Goal: Check status: Check status

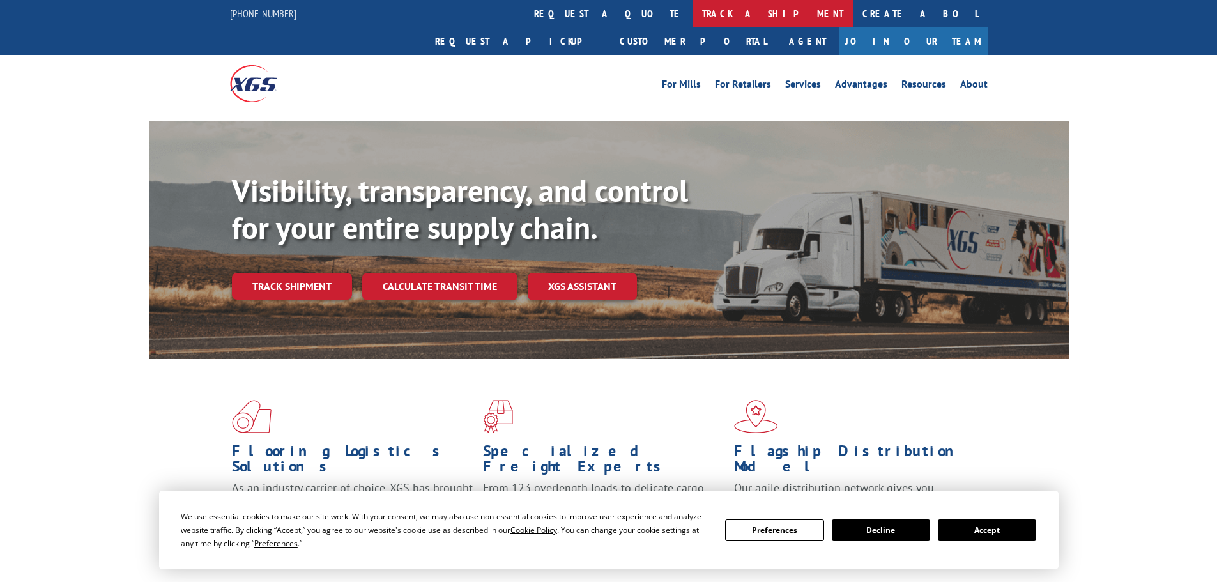
click at [693, 14] on link "track a shipment" at bounding box center [773, 13] width 160 height 27
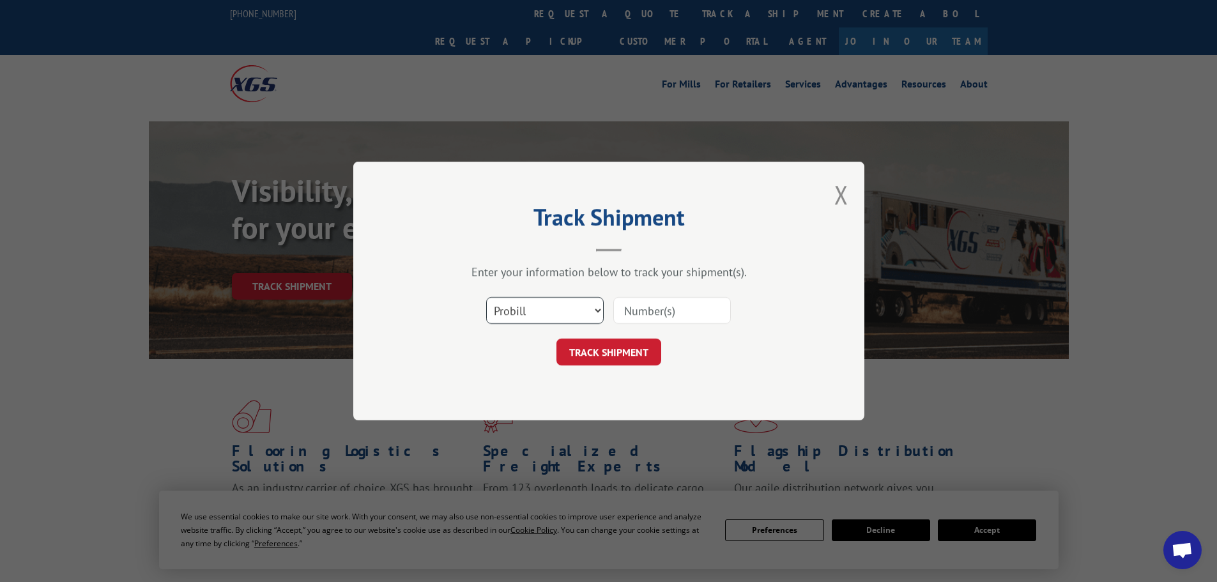
drag, startPoint x: 526, startPoint y: 300, endPoint x: 526, endPoint y: 316, distance: 16.0
click at [526, 300] on select "Select category... Probill BOL PO" at bounding box center [545, 310] width 118 height 27
select select "bol"
click at [486, 297] on select "Select category... Probill BOL PO" at bounding box center [545, 310] width 118 height 27
click at [657, 315] on input at bounding box center [672, 310] width 118 height 27
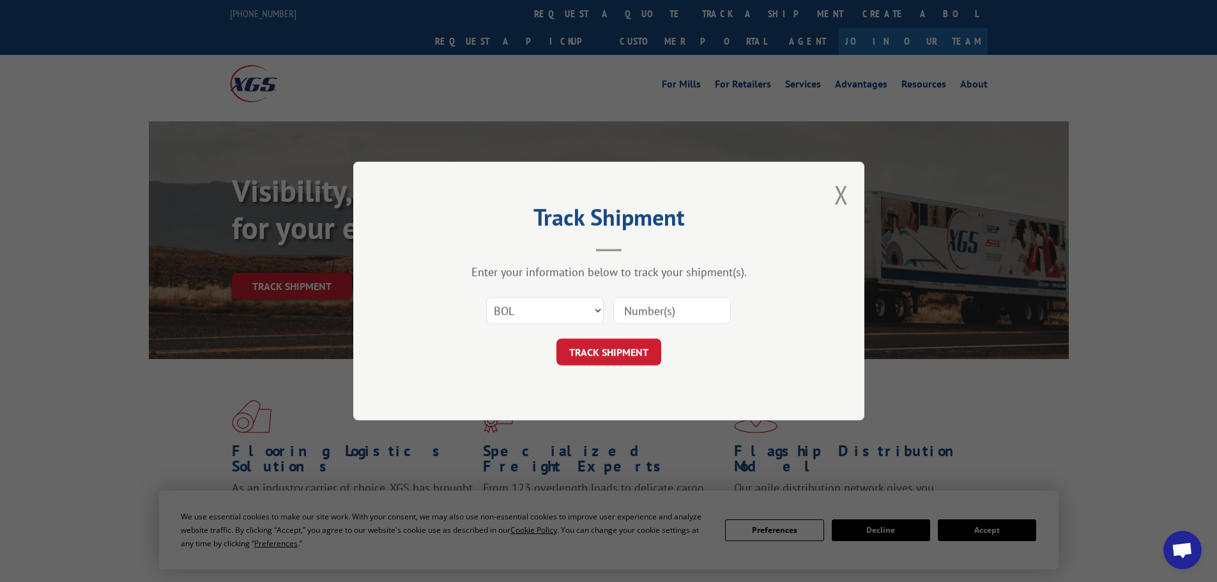
paste input "5176360"
type input "5176360"
click at [634, 354] on button "TRACK SHIPMENT" at bounding box center [609, 352] width 105 height 27
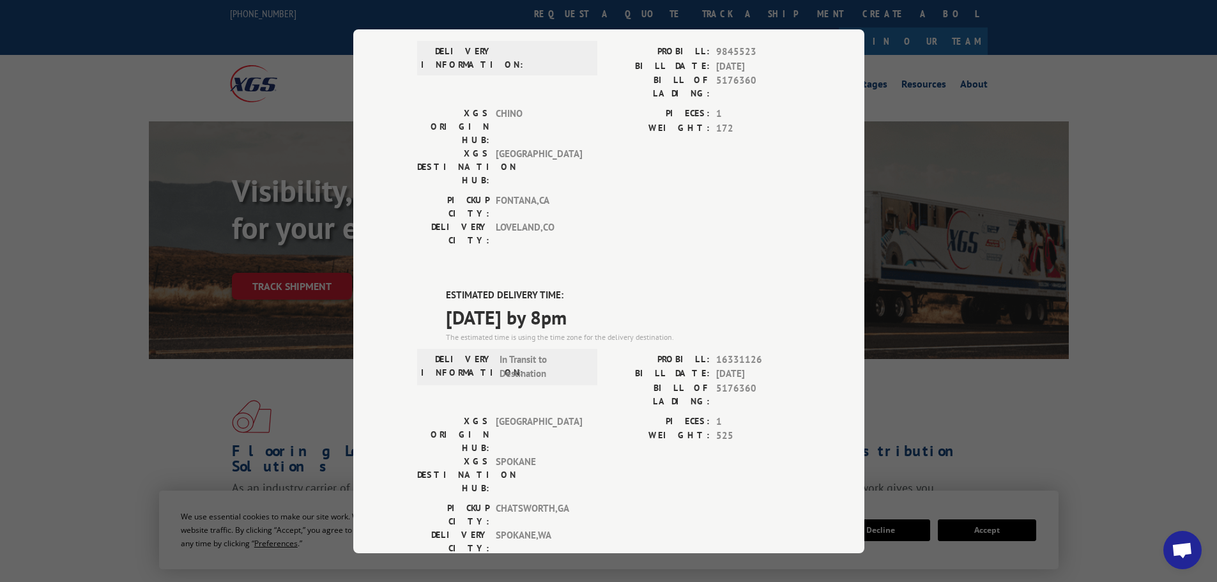
scroll to position [256, 0]
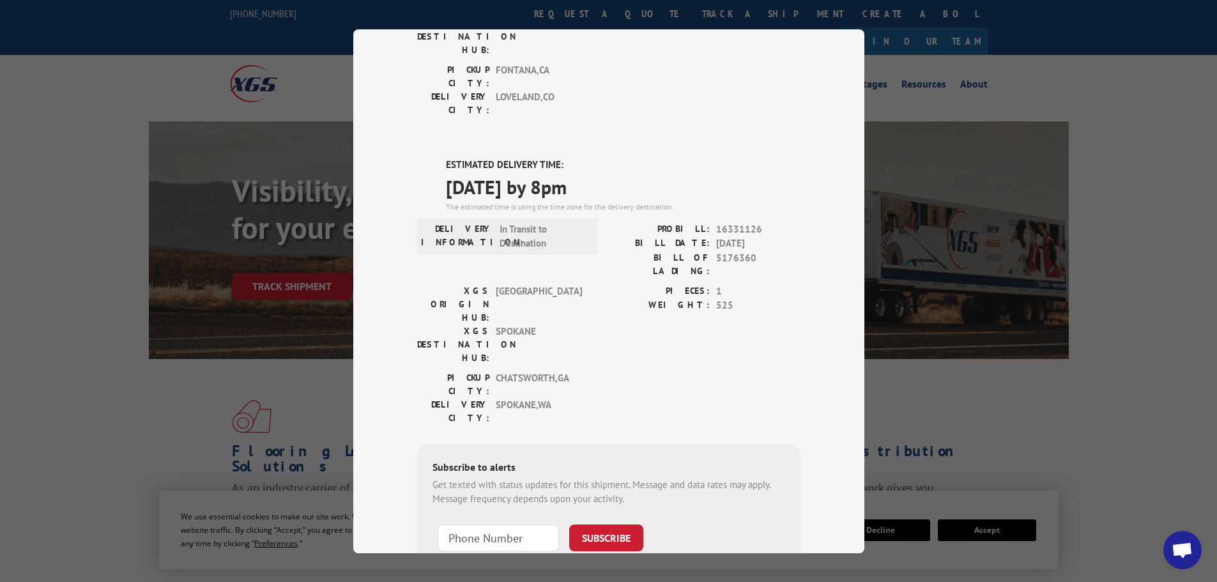
drag, startPoint x: 436, startPoint y: 88, endPoint x: 618, endPoint y: 115, distance: 184.2
click at [618, 158] on div "ESTIMATED DELIVERY TIME: [DATE] by 8pm The estimated time is using the time zon…" at bounding box center [608, 387] width 383 height 459
copy div "ESTIMATED DELIVERY TIME: [DATE] by 8pm"
